Goal: Task Accomplishment & Management: Complete application form

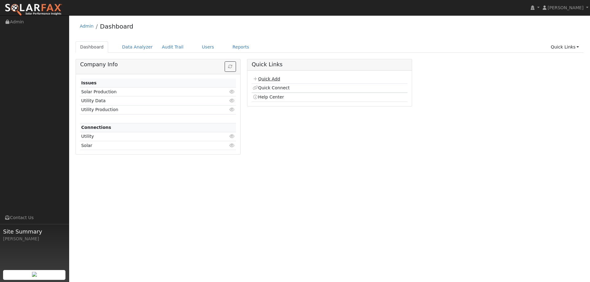
click at [277, 78] on link "Quick Add" at bounding box center [266, 78] width 27 height 5
click at [197, 48] on link "Users" at bounding box center [208, 46] width 22 height 11
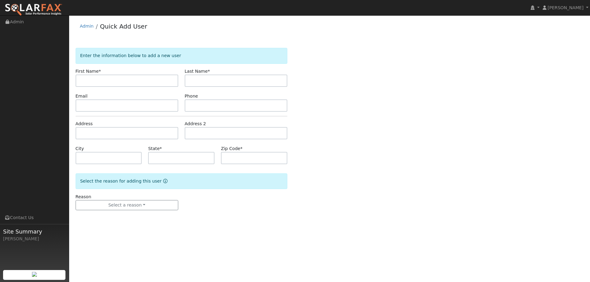
click at [164, 79] on input "text" at bounding box center [127, 81] width 103 height 12
type input "Mark"
click at [198, 84] on input "text" at bounding box center [236, 81] width 103 height 12
click at [190, 79] on input "colburn" at bounding box center [236, 81] width 103 height 12
click at [194, 82] on input "colburn" at bounding box center [236, 81] width 103 height 12
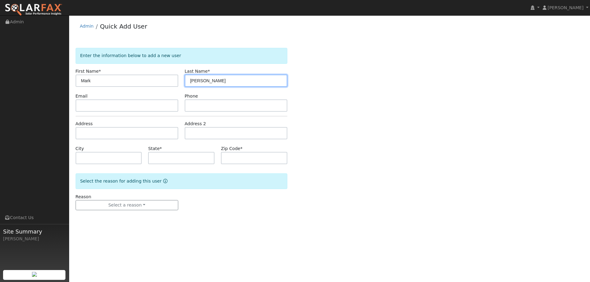
type input "Colburn"
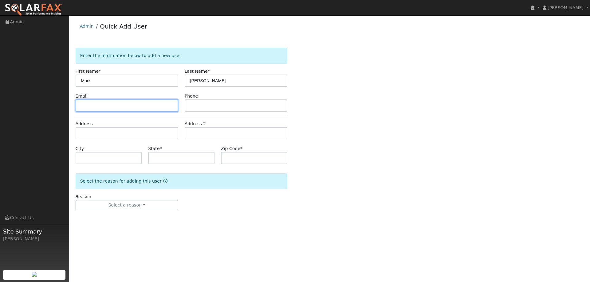
click at [102, 107] on input "text" at bounding box center [127, 106] width 103 height 12
click at [159, 106] on input "text" at bounding box center [127, 106] width 103 height 12
paste input "Mark.colburn@yahoo.com"
type input "Mark.colburn@yahoo.com"
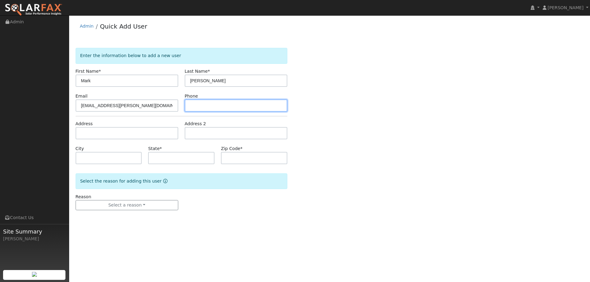
click at [203, 105] on input "text" at bounding box center [236, 106] width 103 height 12
paste input "(916) 838-0039"
type input "(916) 838-0039"
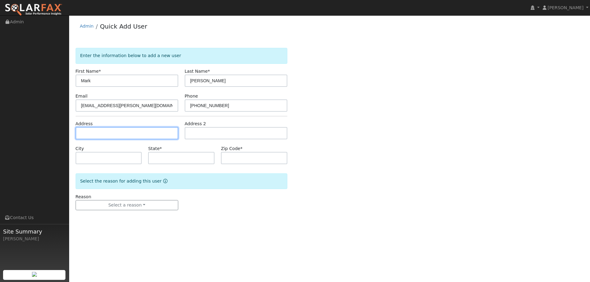
click at [112, 134] on input "text" at bounding box center [127, 133] width 103 height 12
paste input "2709 San Marcos court"
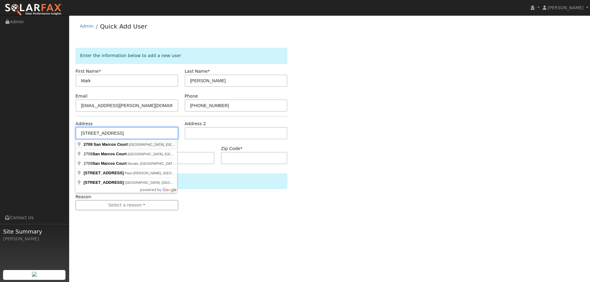
type input "2709 San Marcos Court"
type input "Rocklin"
type input "CA"
type input "95765"
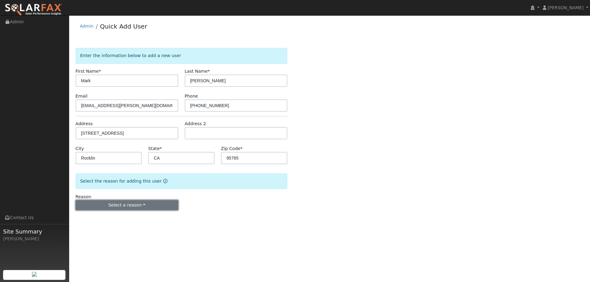
click at [126, 206] on button "Select a reason" at bounding box center [127, 205] width 103 height 10
click at [120, 214] on link "New lead" at bounding box center [110, 218] width 68 height 9
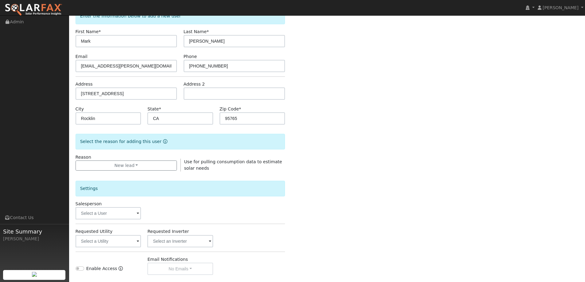
scroll to position [116, 0]
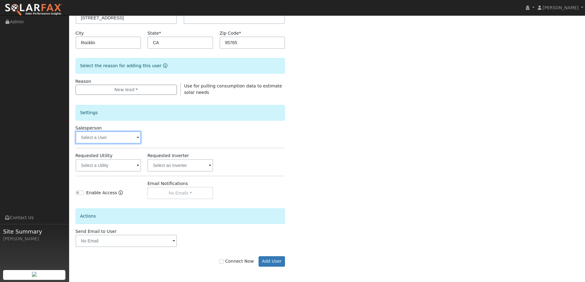
click at [114, 141] on input "text" at bounding box center [109, 137] width 66 height 12
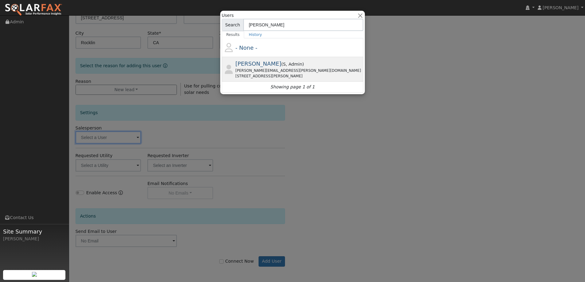
type input "Tim"
click at [253, 70] on div "tim.tedder@ambrosesolar.com" at bounding box center [299, 71] width 127 height 6
type input "Tim Tedder"
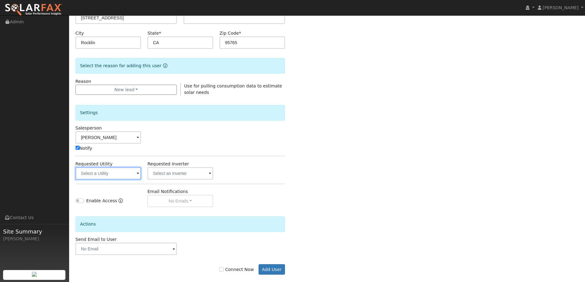
click at [118, 175] on input "text" at bounding box center [109, 173] width 66 height 12
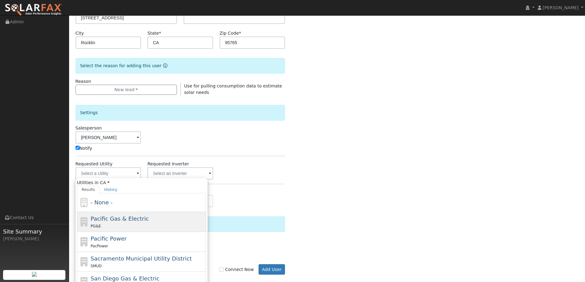
click at [122, 217] on span "Pacific Gas & Electric" at bounding box center [120, 219] width 58 height 6
type input "Pacific Gas & Electric"
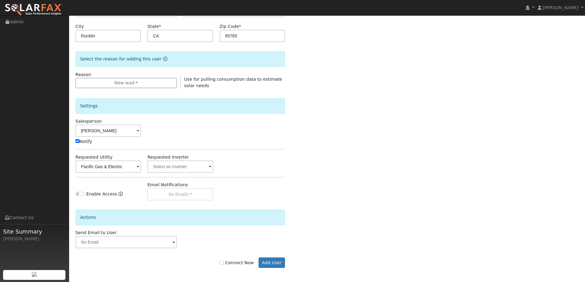
scroll to position [123, 0]
click at [236, 260] on label "Connect Now" at bounding box center [236, 262] width 34 height 6
click at [224, 260] on input "Connect Now" at bounding box center [221, 262] width 4 height 4
checkbox input "true"
click at [267, 261] on button "Add User" at bounding box center [272, 262] width 27 height 10
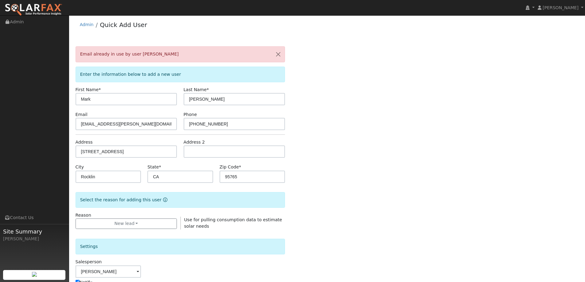
scroll to position [0, 0]
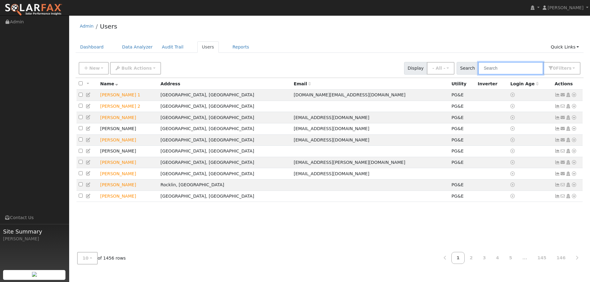
drag, startPoint x: 519, startPoint y: 67, endPoint x: 519, endPoint y: 64, distance: 3.2
click at [519, 65] on input "text" at bounding box center [510, 68] width 65 height 13
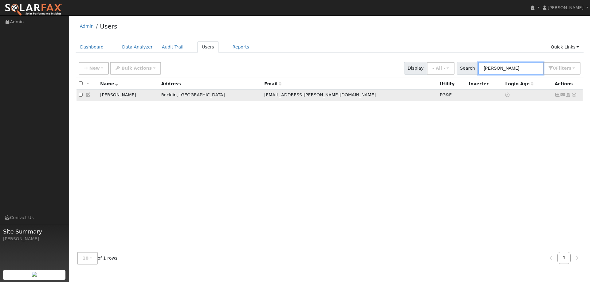
type input "Mark Colburn"
click at [514, 96] on td at bounding box center [527, 95] width 49 height 11
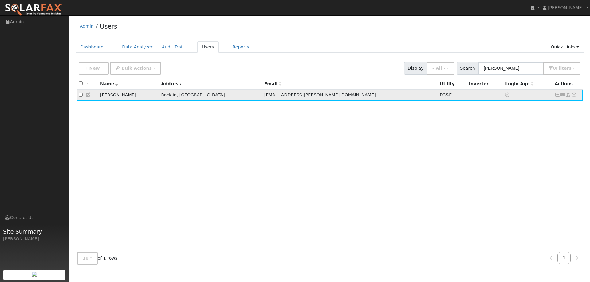
click at [574, 95] on icon at bounding box center [574, 95] width 6 height 4
click at [480, 120] on div "All None All on page None on page Name Address Email Utility Inverter Login Age…" at bounding box center [330, 162] width 508 height 169
click at [558, 95] on icon at bounding box center [557, 95] width 6 height 4
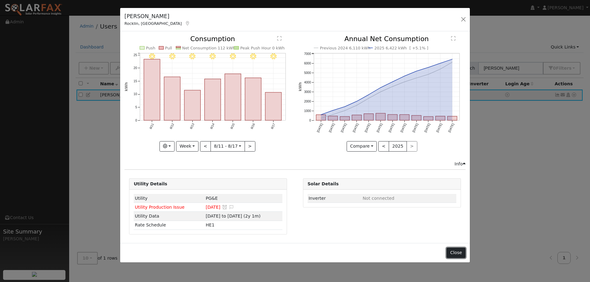
click at [455, 249] on button "Close" at bounding box center [455, 253] width 19 height 10
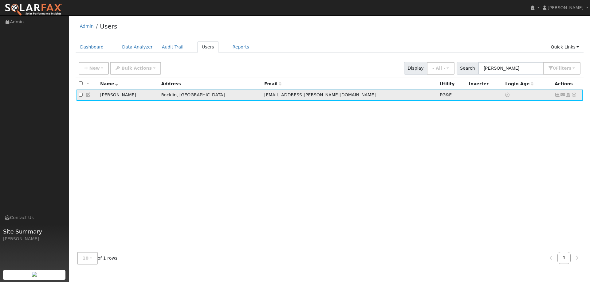
click at [574, 96] on icon at bounding box center [574, 95] width 6 height 4
click at [455, 142] on div "All None All on page None on page Name Address Email Utility Inverter Login Age…" at bounding box center [330, 162] width 508 height 169
